Goal: Task Accomplishment & Management: Complete application form

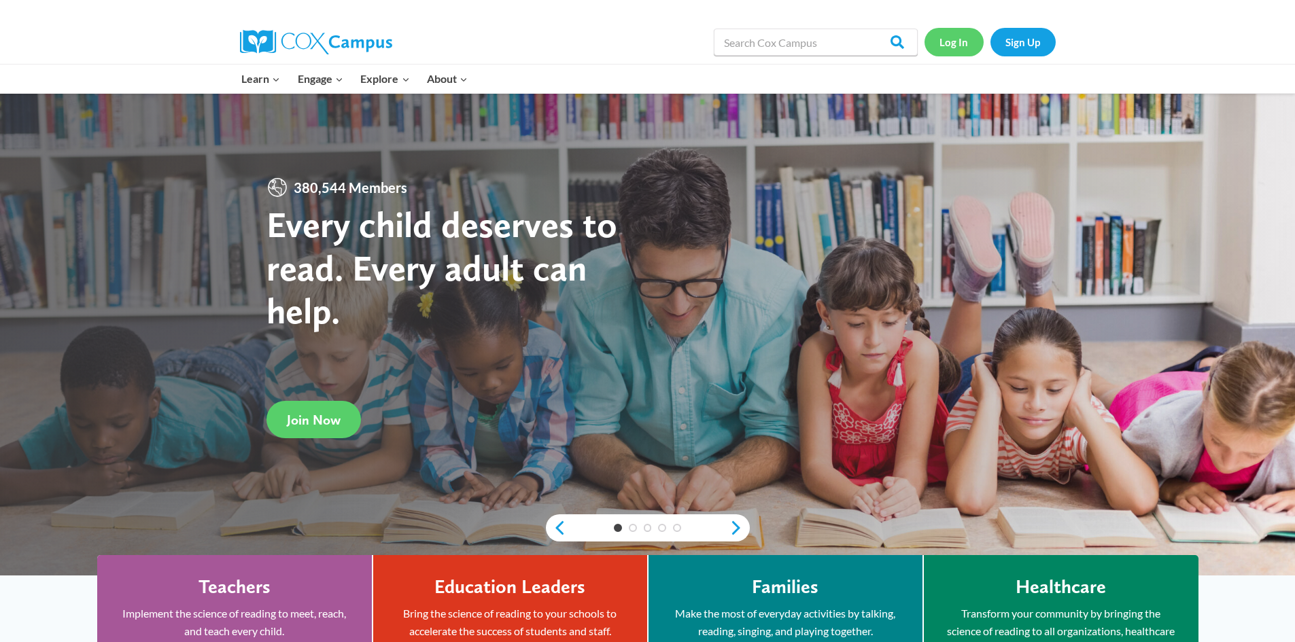
click at [953, 41] on link "Log In" at bounding box center [953, 42] width 59 height 28
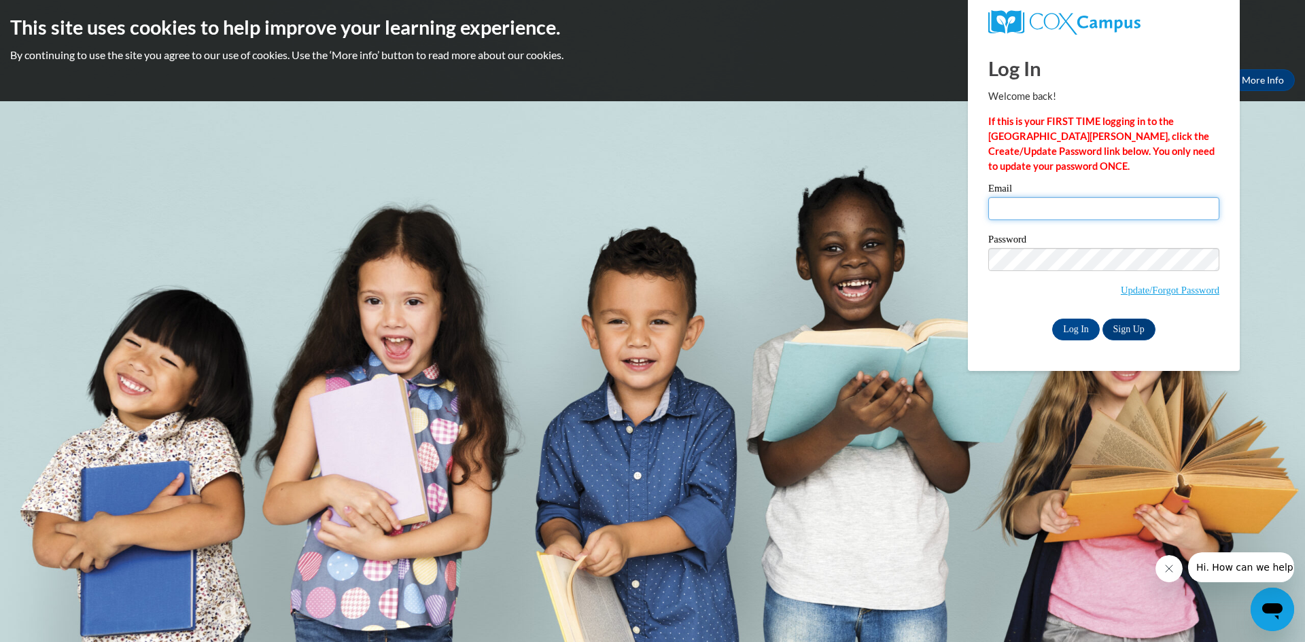
click at [1017, 215] on input "Email" at bounding box center [1103, 208] width 231 height 23
click at [1195, 303] on span "Update/Forgot Password" at bounding box center [1103, 276] width 231 height 56
click at [1184, 290] on link "Update/Forgot Password" at bounding box center [1170, 290] width 99 height 11
click at [1051, 214] on input "Email" at bounding box center [1103, 208] width 231 height 23
type input "[EMAIL_ADDRESS][DOMAIN_NAME]"
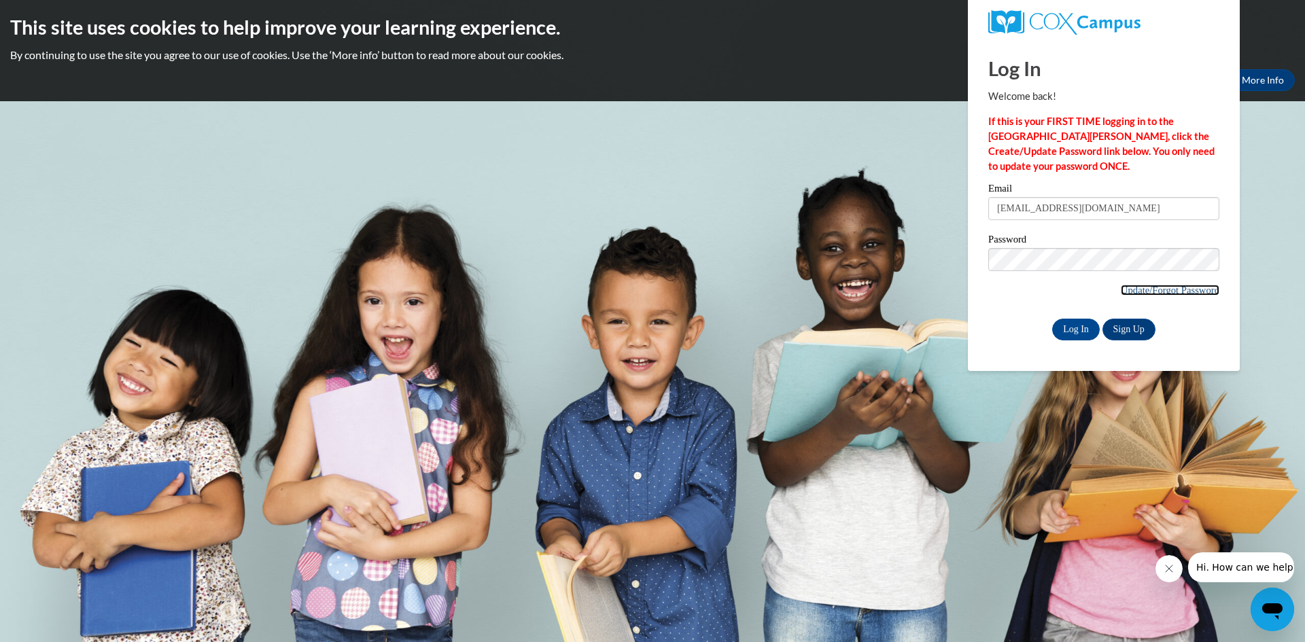
click at [1125, 285] on link "Update/Forgot Password" at bounding box center [1170, 290] width 99 height 11
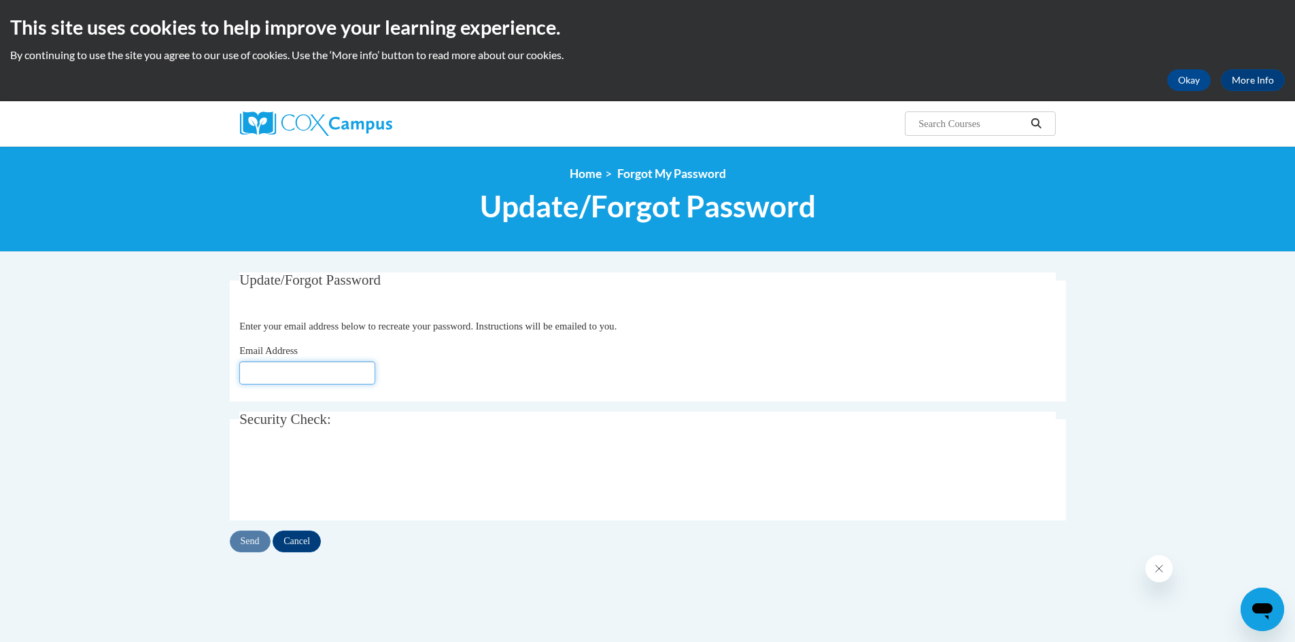
click at [336, 369] on input "Email Address" at bounding box center [307, 373] width 136 height 23
type input "wiseg@prescott.k12.wi.us"
click at [249, 540] on input "Send" at bounding box center [250, 542] width 41 height 22
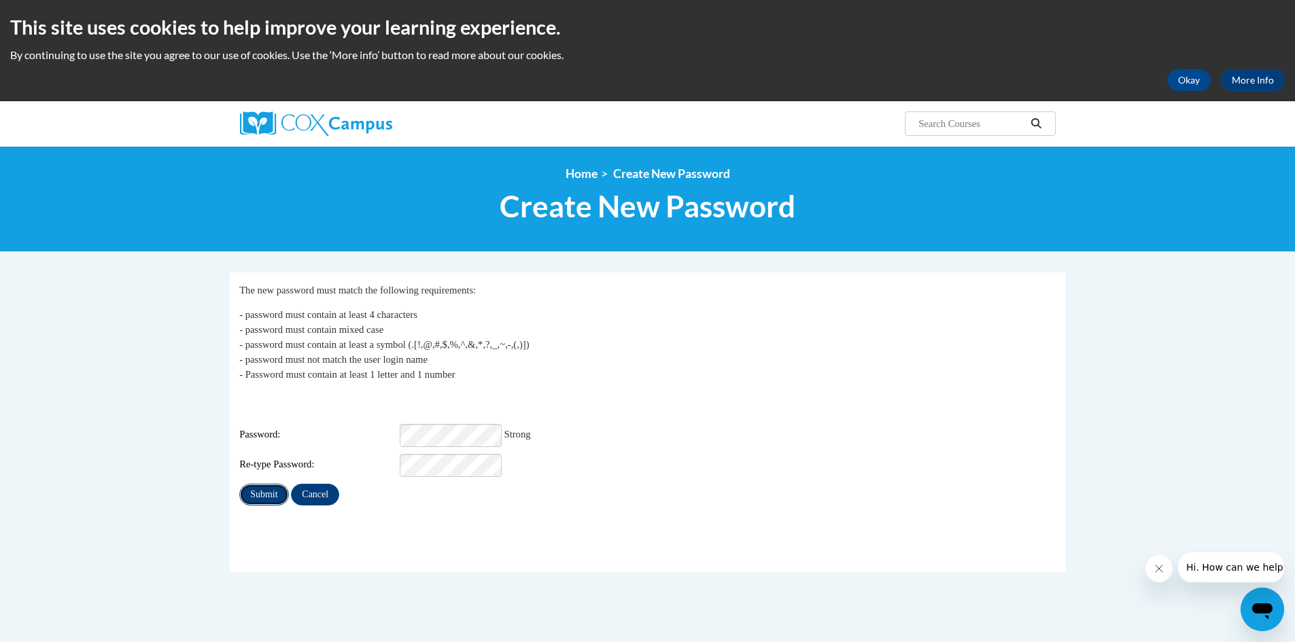
click at [251, 485] on input "Submit" at bounding box center [263, 495] width 49 height 22
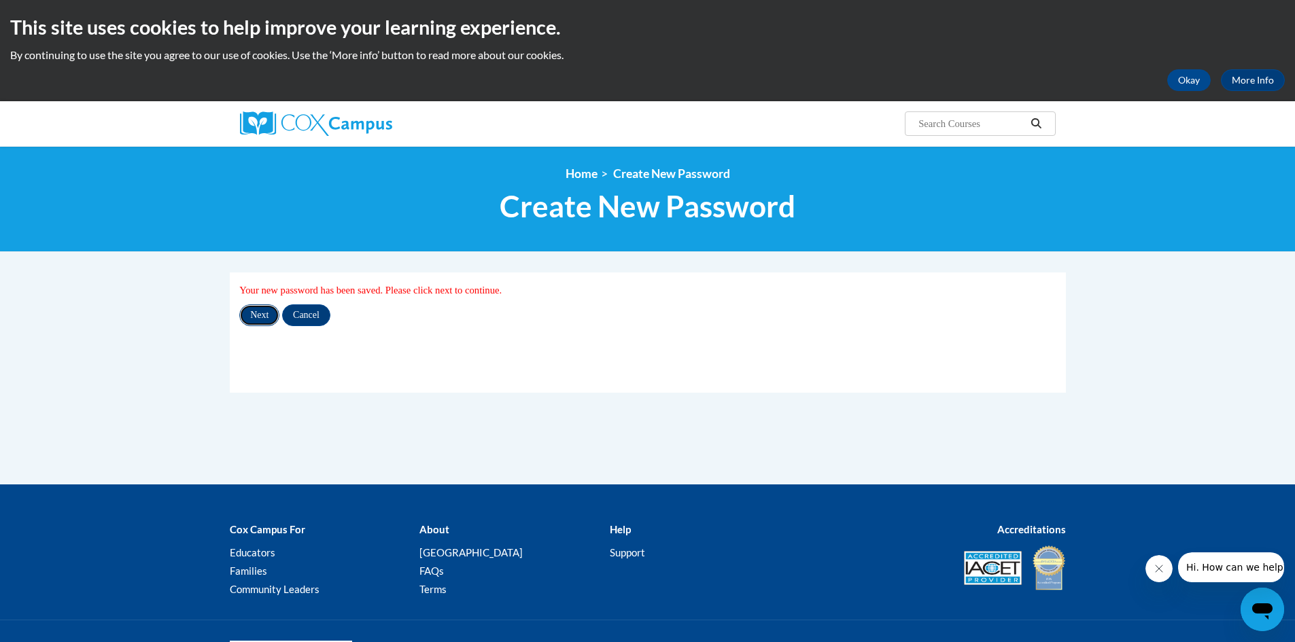
click at [264, 309] on input "Next" at bounding box center [259, 315] width 40 height 22
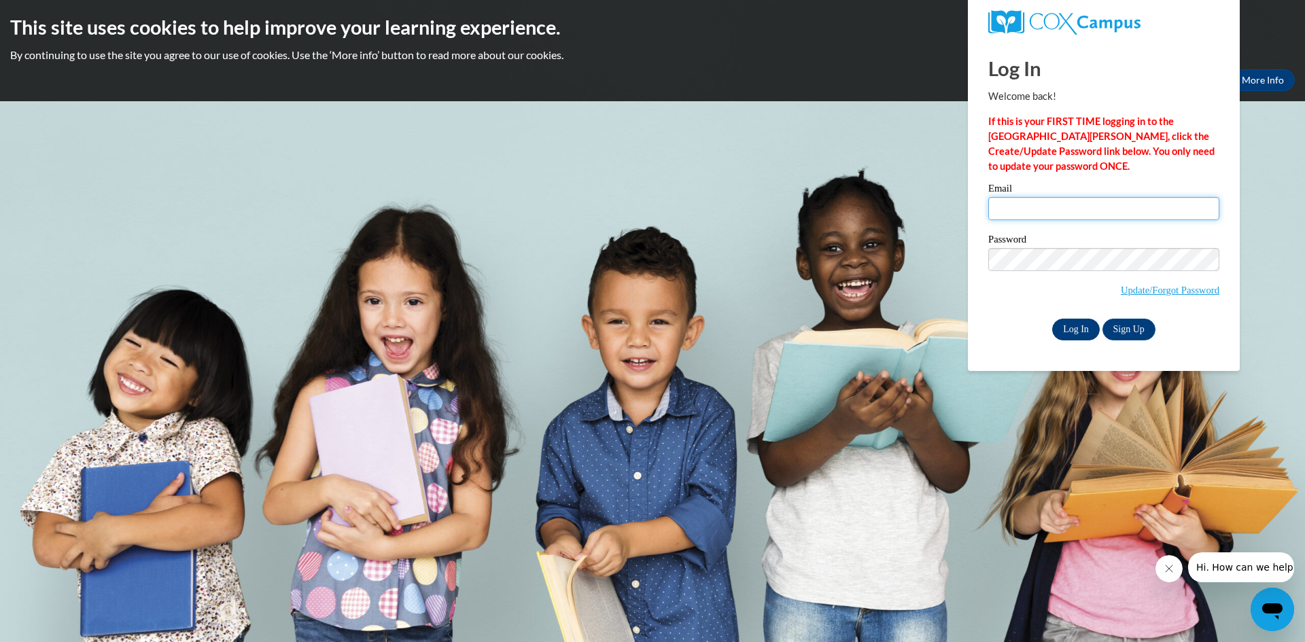
type input "wiseg@prescott.k12.wi.us"
click at [1073, 331] on input "Log In" at bounding box center [1076, 330] width 48 height 22
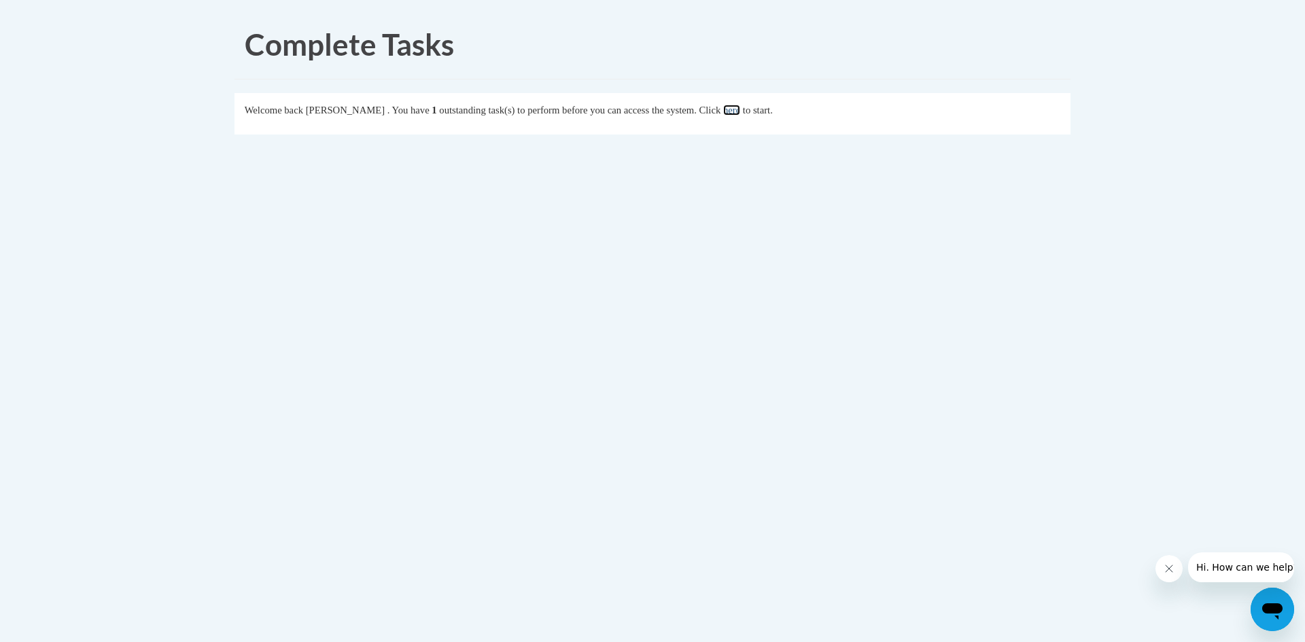
click at [740, 112] on link "here" at bounding box center [731, 110] width 17 height 11
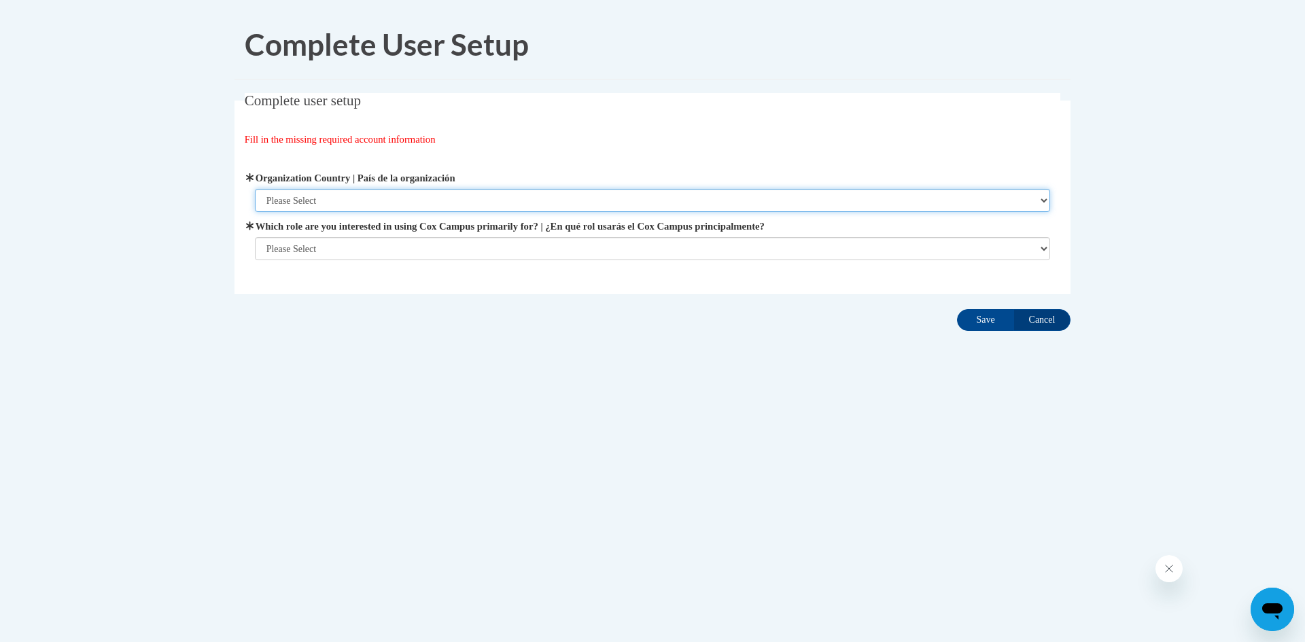
click at [326, 203] on select "Please Select United States | Estados Unidos Outside of the United States | Fue…" at bounding box center [653, 200] width 796 height 23
select select "ad49bcad-a171-4b2e-b99c-48b446064914"
click at [255, 189] on select "Please Select United States | Estados Unidos Outside of the United States | Fue…" at bounding box center [653, 200] width 796 height 23
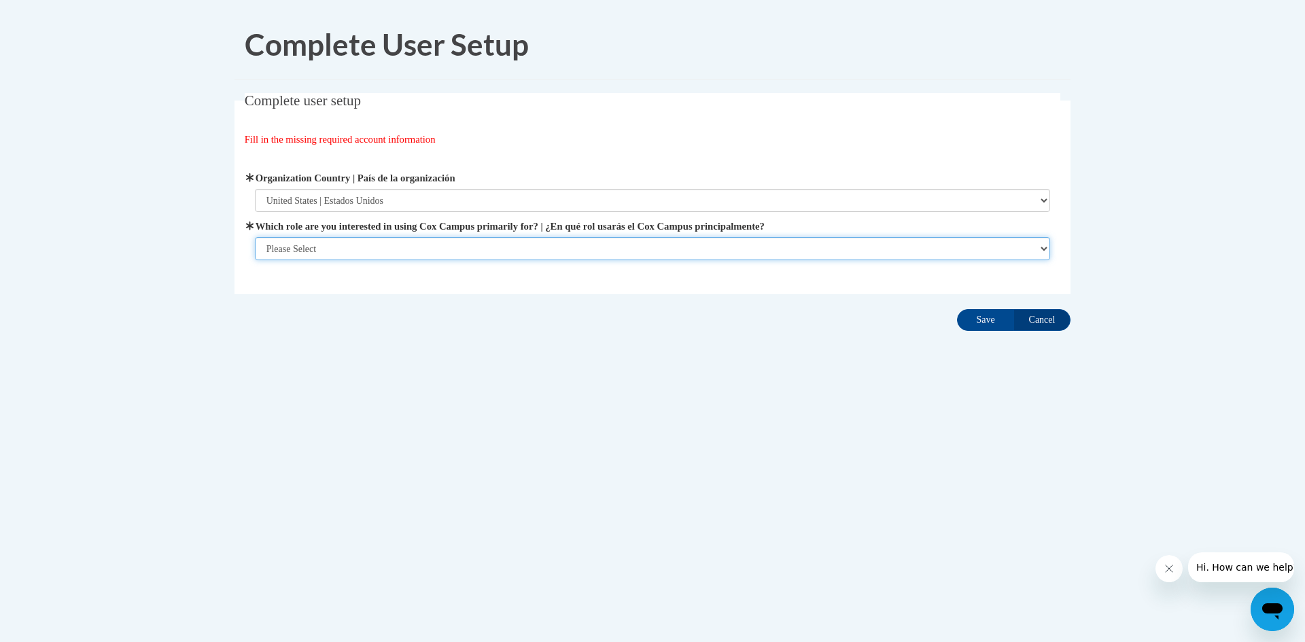
click at [319, 245] on select "Please Select College/University | Colegio/Universidad Community/Nonprofit Part…" at bounding box center [653, 248] width 796 height 23
click at [325, 249] on select "Please Select College/University | Colegio/Universidad Community/Nonprofit Part…" at bounding box center [653, 248] width 796 height 23
select select "fbf2d438-af2f-41f8-98f1-81c410e29de3"
click at [255, 260] on select "Please Select College/University | Colegio/Universidad Community/Nonprofit Part…" at bounding box center [653, 248] width 796 height 23
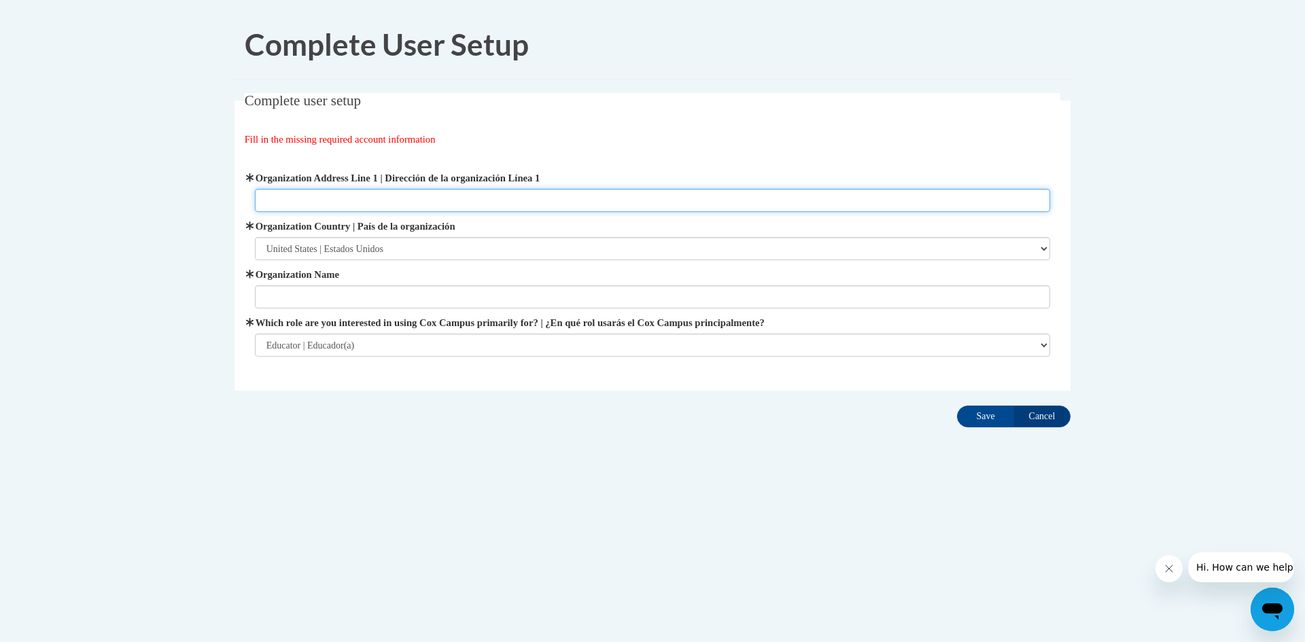
click at [321, 193] on input "Organization Address Line 1 | Dirección de la organización Línea 1" at bounding box center [653, 200] width 796 height 23
type input "505 Campbell St. N"
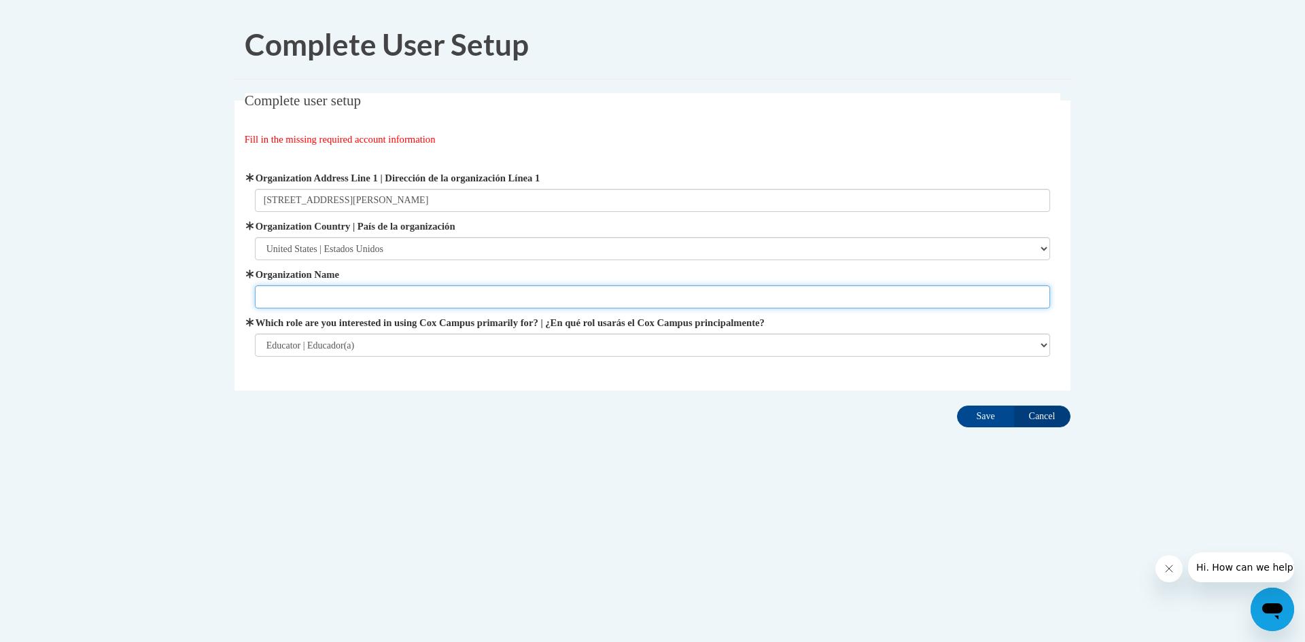
click at [311, 295] on input "Organization Name" at bounding box center [653, 296] width 796 height 23
type input "M"
type input "Prescott School District / Malone Elementary School"
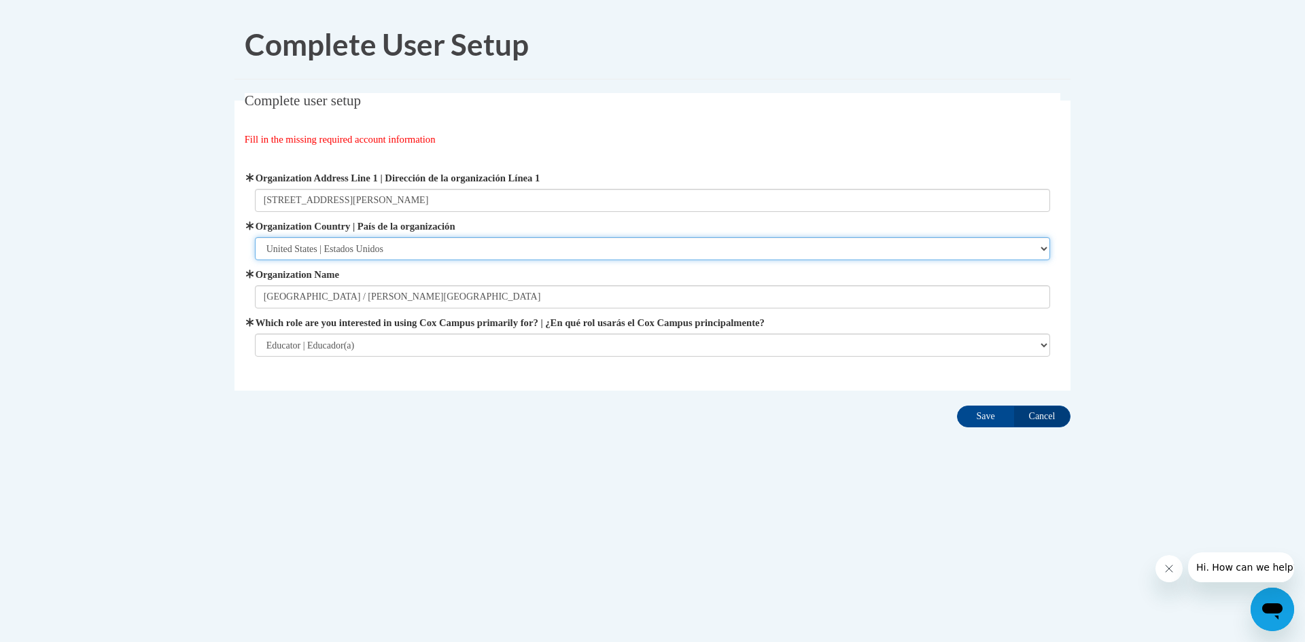
click at [407, 247] on select "Please Select United States | Estados Unidos Outside of the United States | Fue…" at bounding box center [653, 248] width 796 height 23
click at [255, 237] on select "Please Select United States | Estados Unidos Outside of the United States | Fue…" at bounding box center [653, 248] width 796 height 23
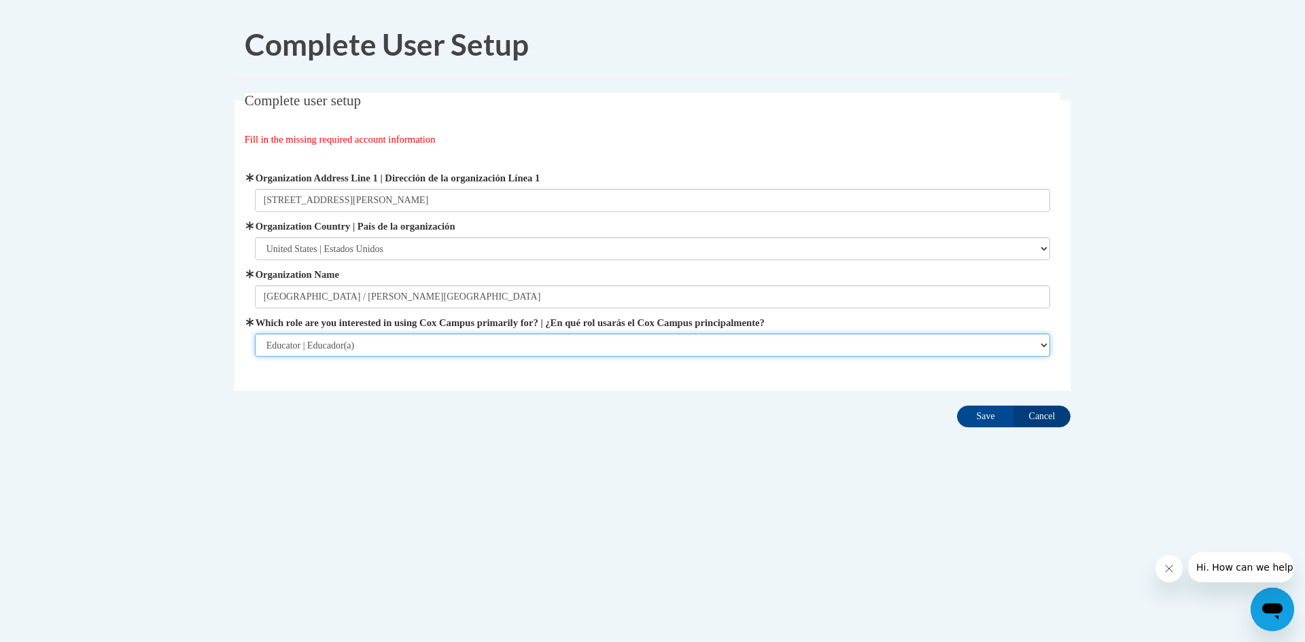
click at [391, 347] on select "Please Select College/University | Colegio/Universidad Community/Nonprofit Part…" at bounding box center [653, 345] width 796 height 23
click at [255, 334] on select "Please Select College/University | Colegio/Universidad Community/Nonprofit Part…" at bounding box center [653, 345] width 796 height 23
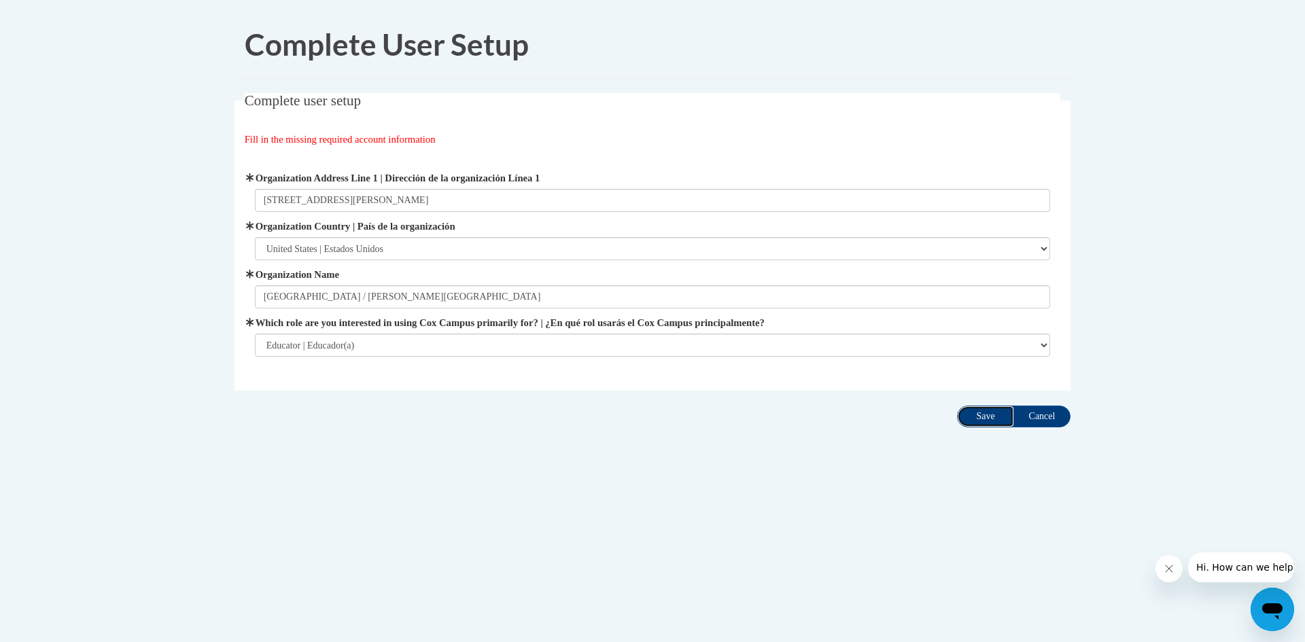
click at [975, 413] on input "Save" at bounding box center [985, 417] width 57 height 22
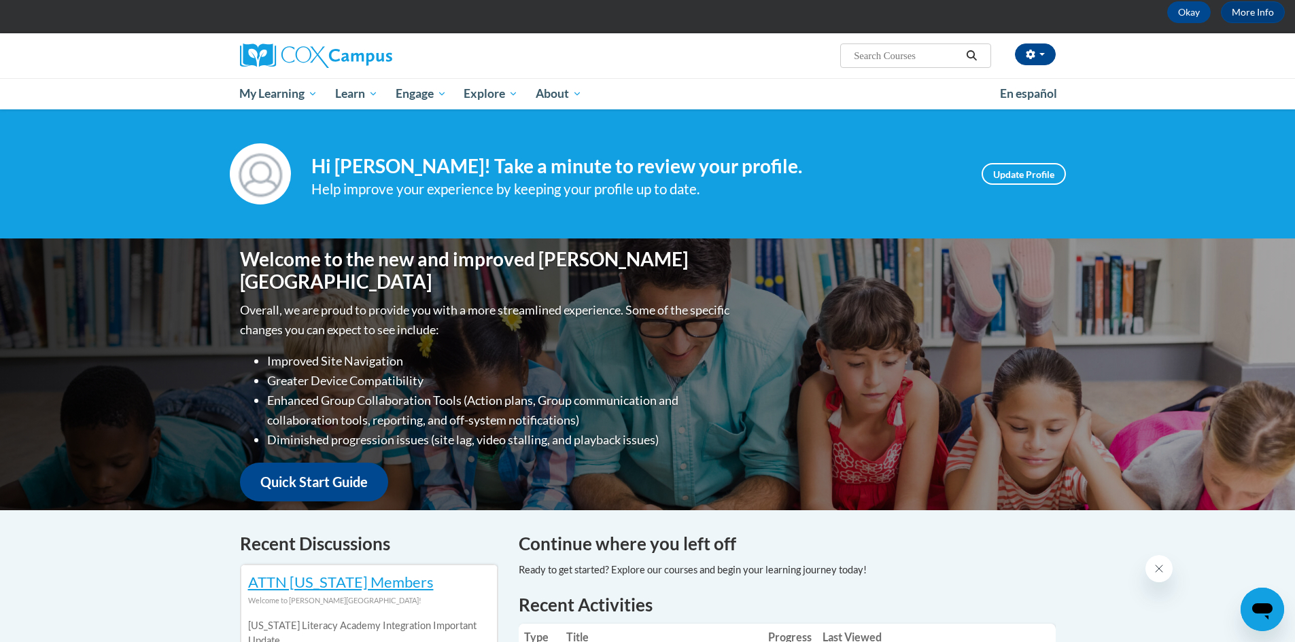
scroll to position [204, 0]
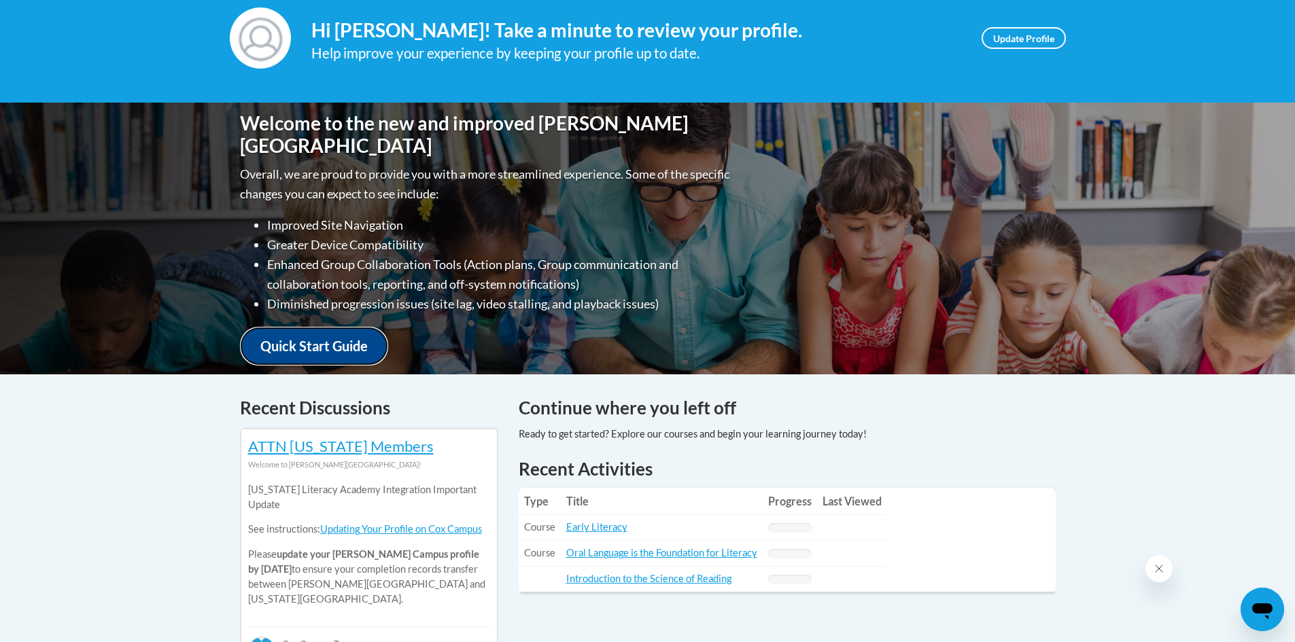
click at [361, 343] on link "Quick Start Guide" at bounding box center [314, 346] width 148 height 39
click at [592, 527] on link "Early Literacy" at bounding box center [596, 527] width 61 height 12
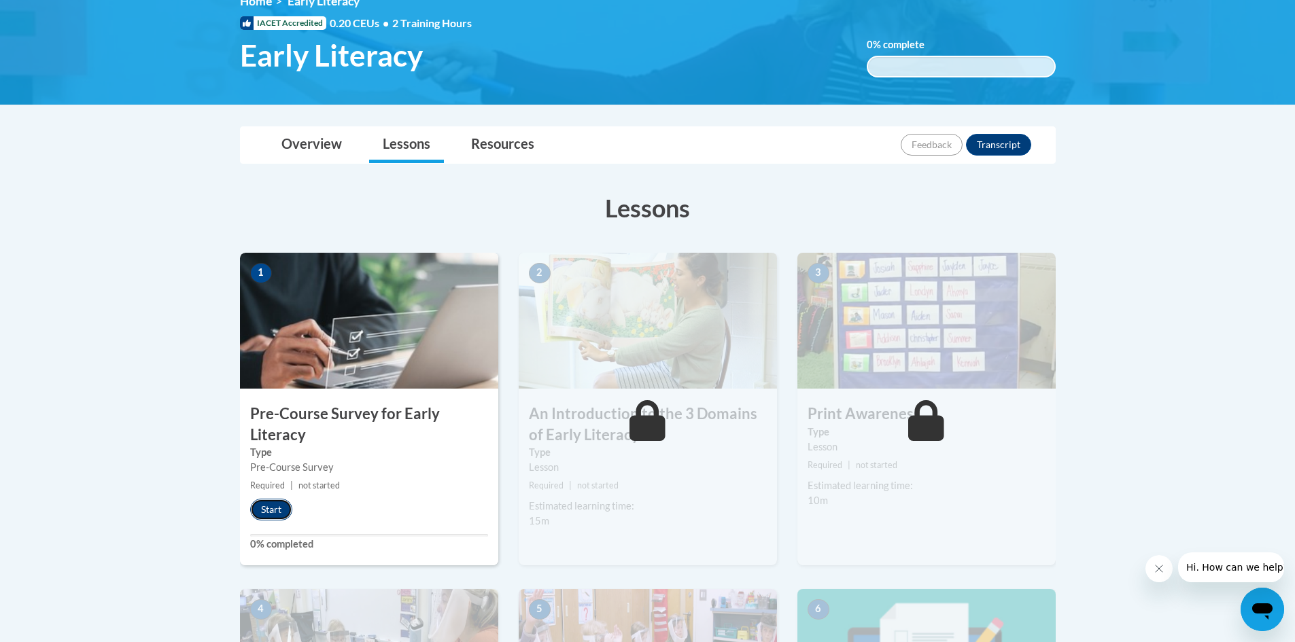
click at [286, 507] on button "Start" at bounding box center [271, 510] width 42 height 22
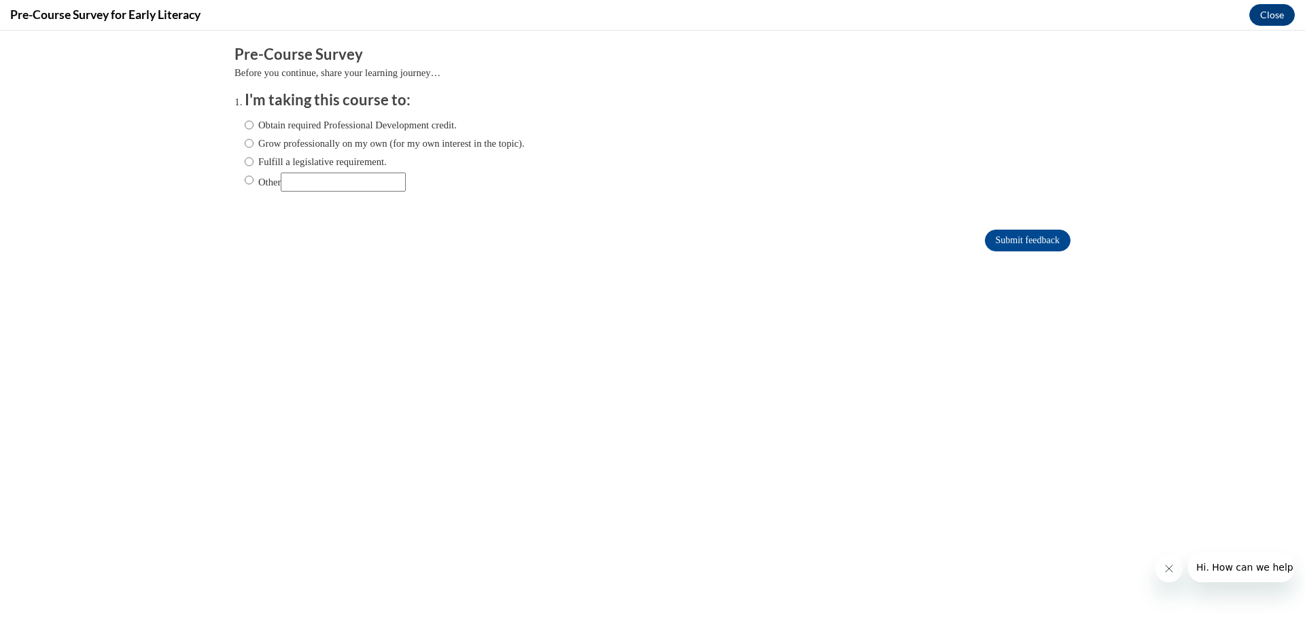
click at [245, 161] on input "Fulfill a legislative requirement." at bounding box center [249, 161] width 9 height 15
radio input "true"
click at [985, 239] on input "Submit feedback" at bounding box center [1028, 241] width 86 height 22
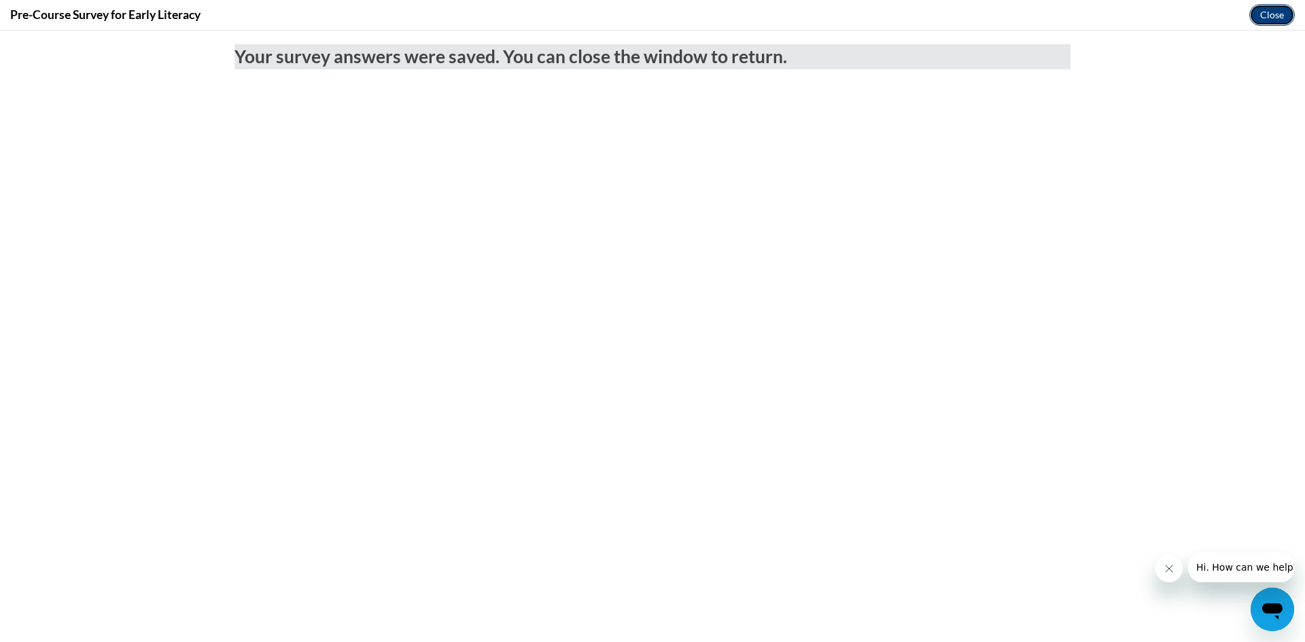
click at [1258, 20] on button "Close" at bounding box center [1272, 15] width 46 height 22
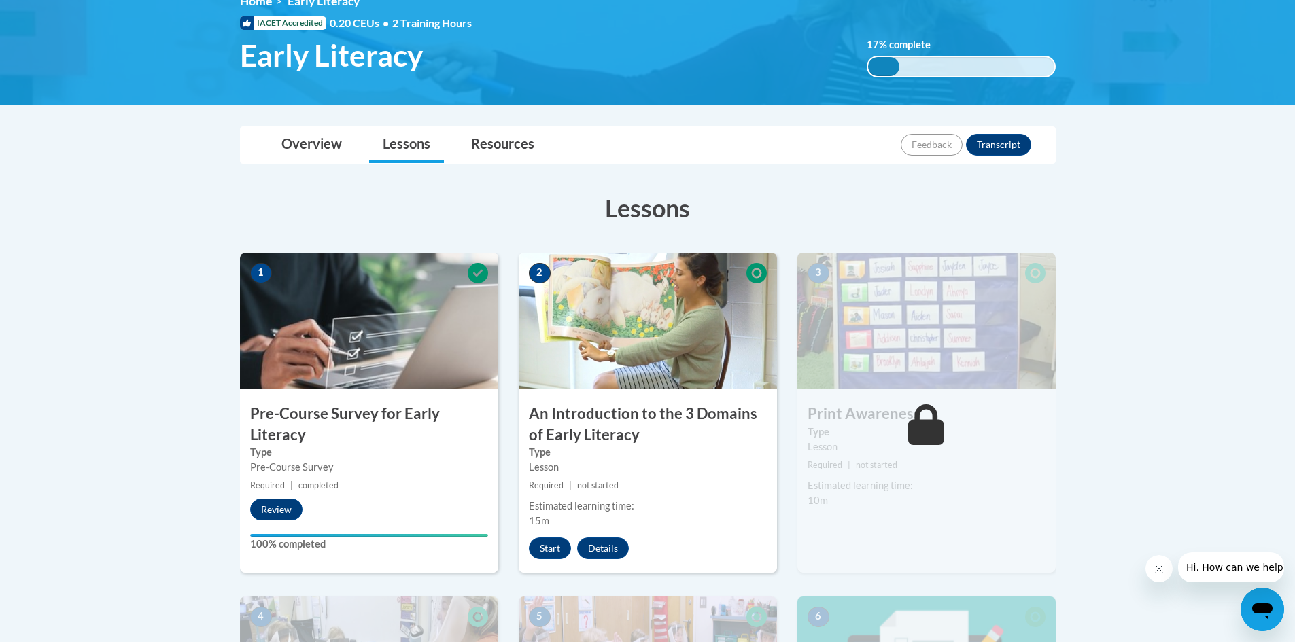
click at [1151, 565] on button "Close message from company" at bounding box center [1158, 568] width 27 height 27
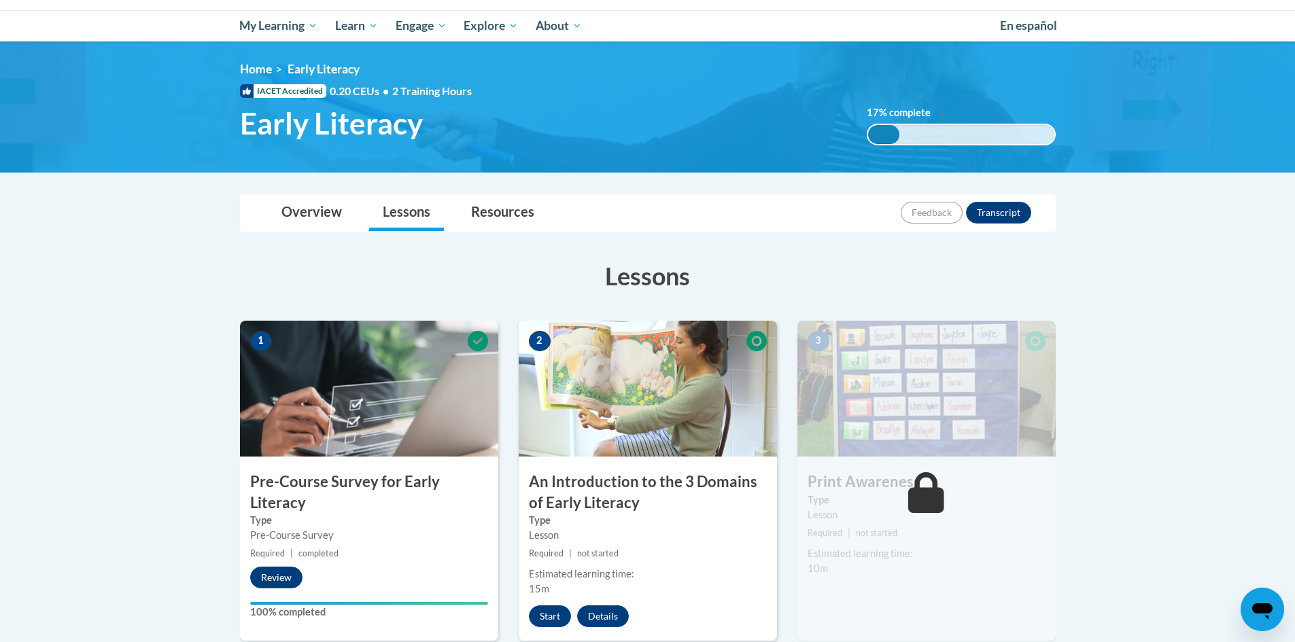
scroll to position [68, 0]
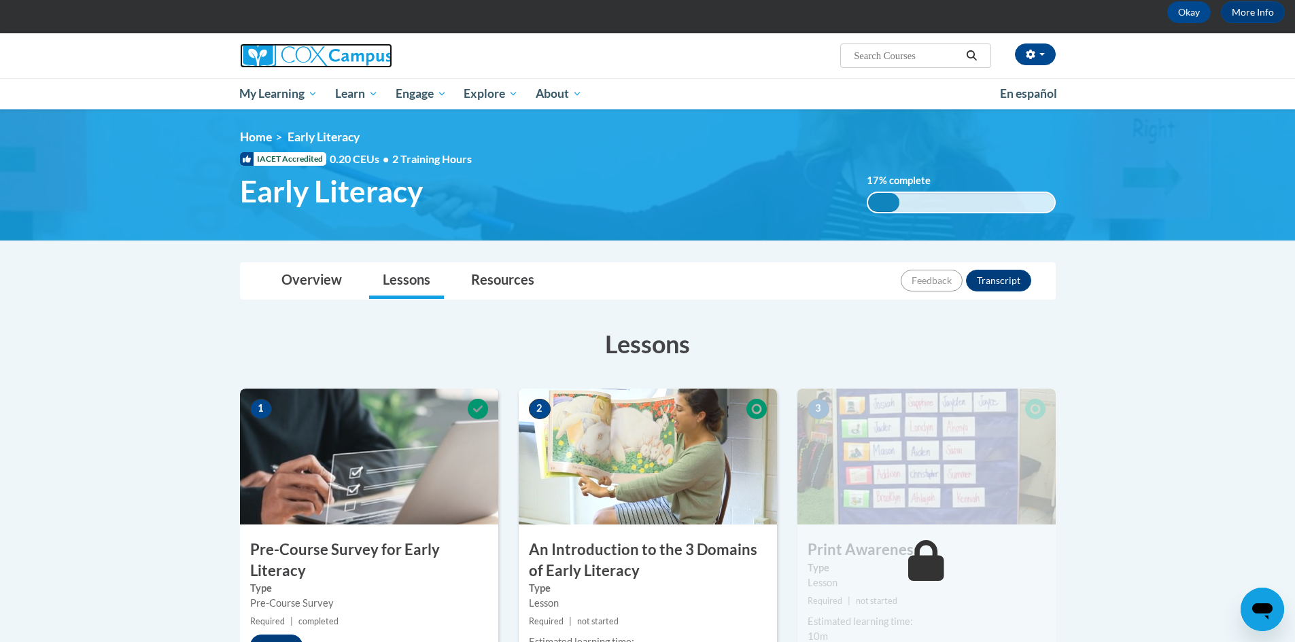
click at [320, 48] on img at bounding box center [316, 55] width 152 height 24
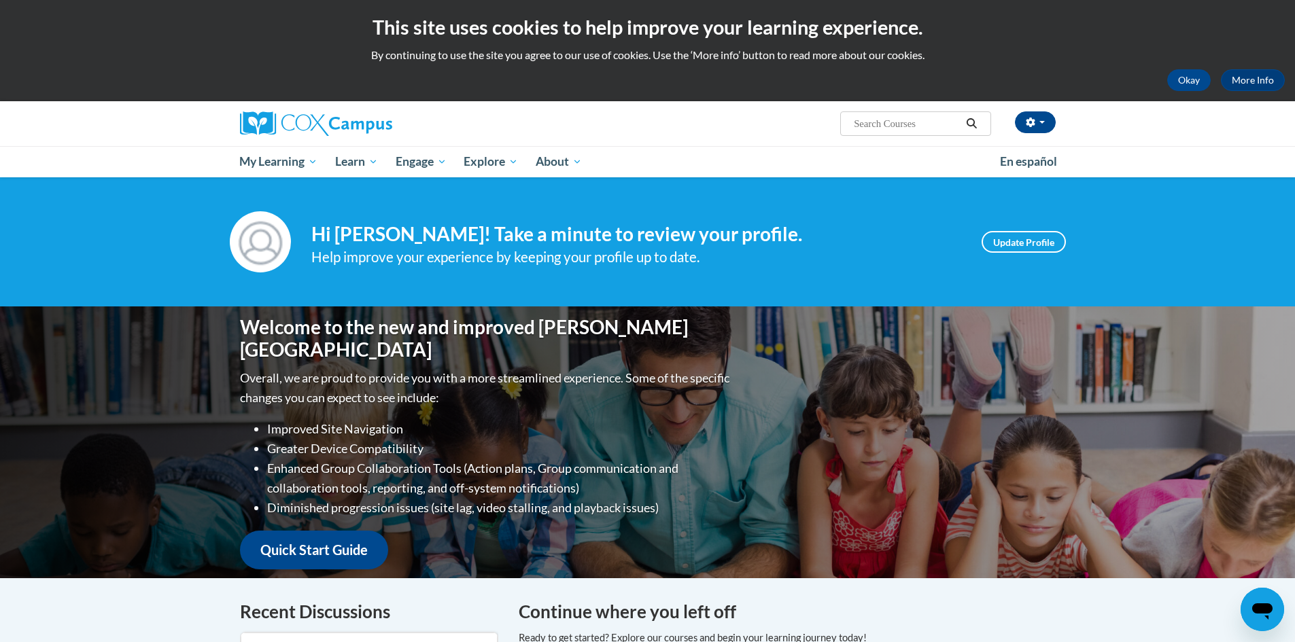
scroll to position [272, 0]
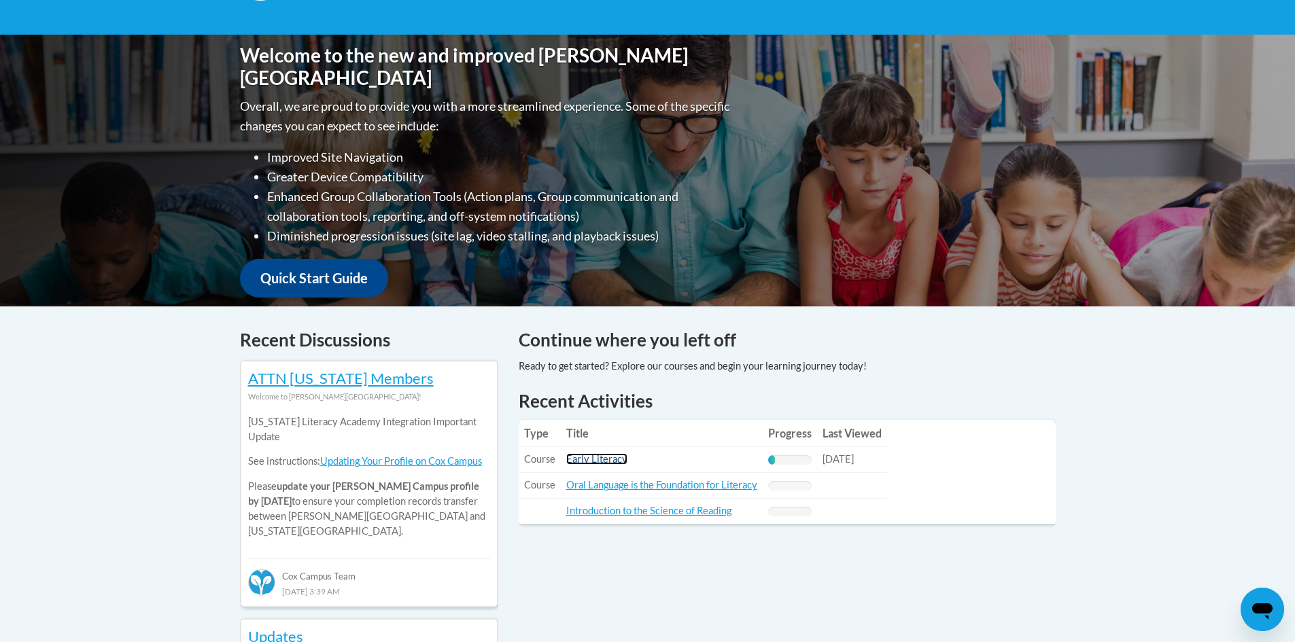
click at [574, 464] on link "Early Literacy" at bounding box center [596, 459] width 61 height 12
